Goal: Task Accomplishment & Management: Manage account settings

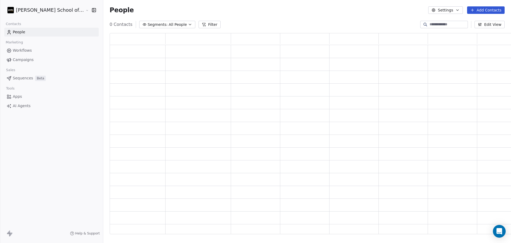
scroll to position [196, 410]
click at [57, 58] on link "Campaigns" at bounding box center [51, 59] width 94 height 9
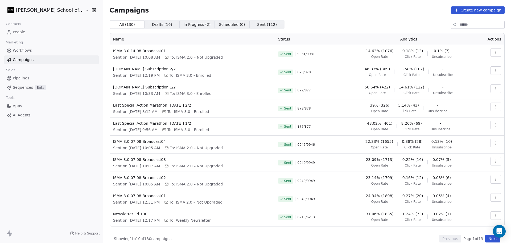
click at [475, 23] on input at bounding box center [481, 24] width 45 height 7
type input "**********"
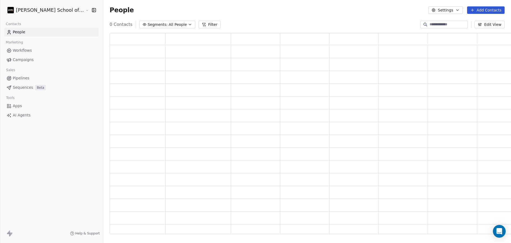
scroll to position [196, 410]
click at [444, 11] on button "Settings" at bounding box center [445, 9] width 34 height 7
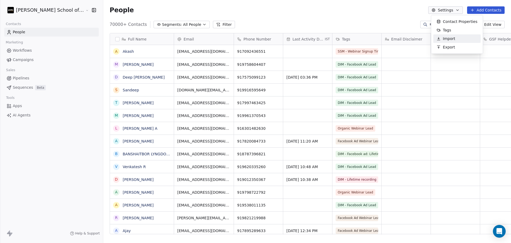
scroll to position [208, 423]
click at [438, 34] on div "Tags" at bounding box center [443, 30] width 21 height 9
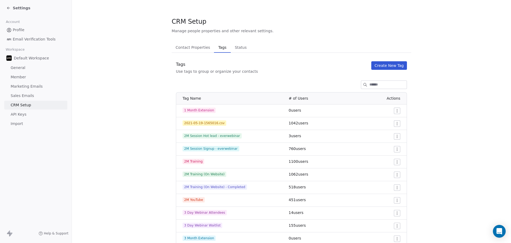
click at [19, 10] on span "Settings" at bounding box center [22, 7] width 18 height 5
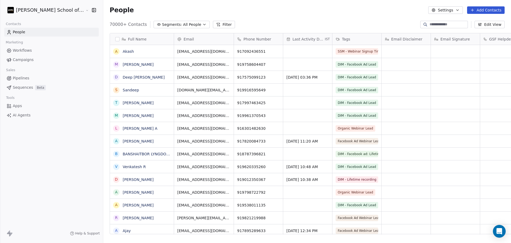
scroll to position [208, 423]
click at [450, 12] on button "Settings" at bounding box center [445, 9] width 34 height 7
click at [440, 35] on div "Import" at bounding box center [445, 38] width 25 height 9
